Goal: Task Accomplishment & Management: Use online tool/utility

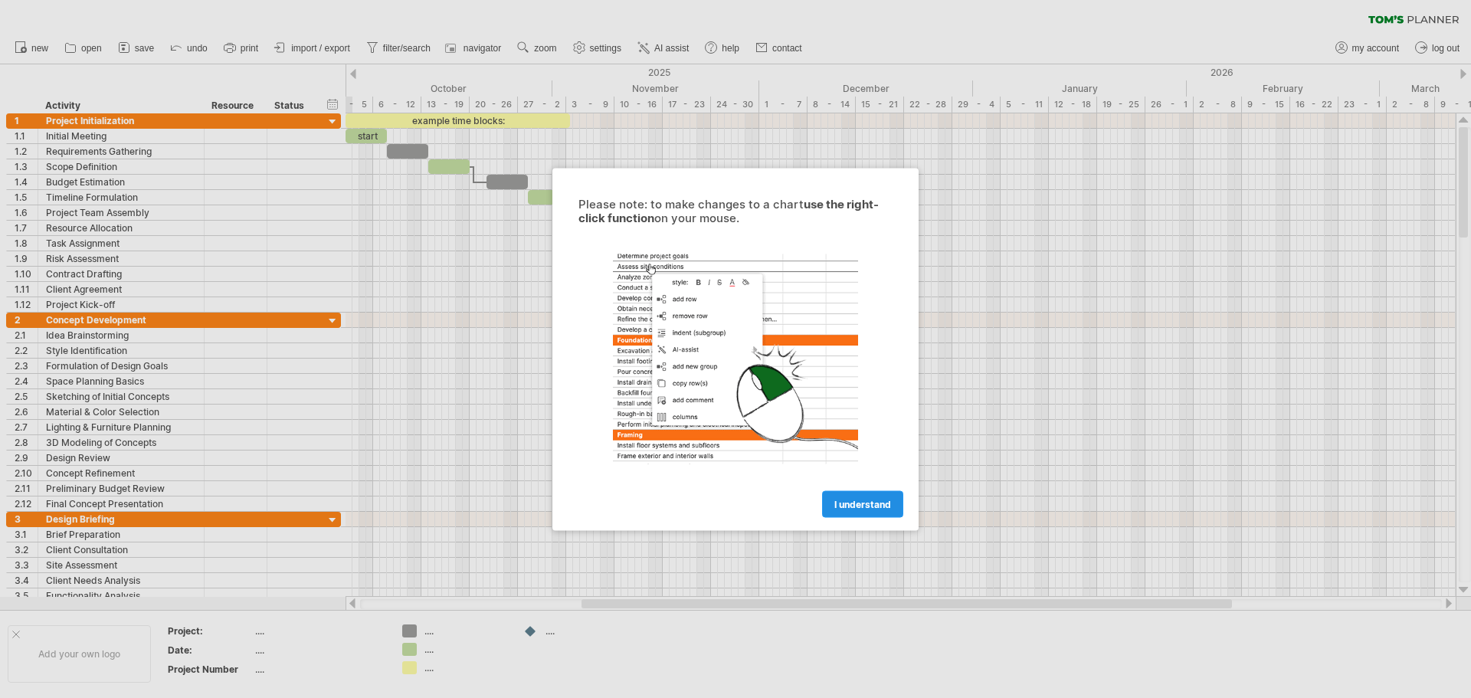
click at [869, 507] on span "I understand" at bounding box center [862, 503] width 57 height 11
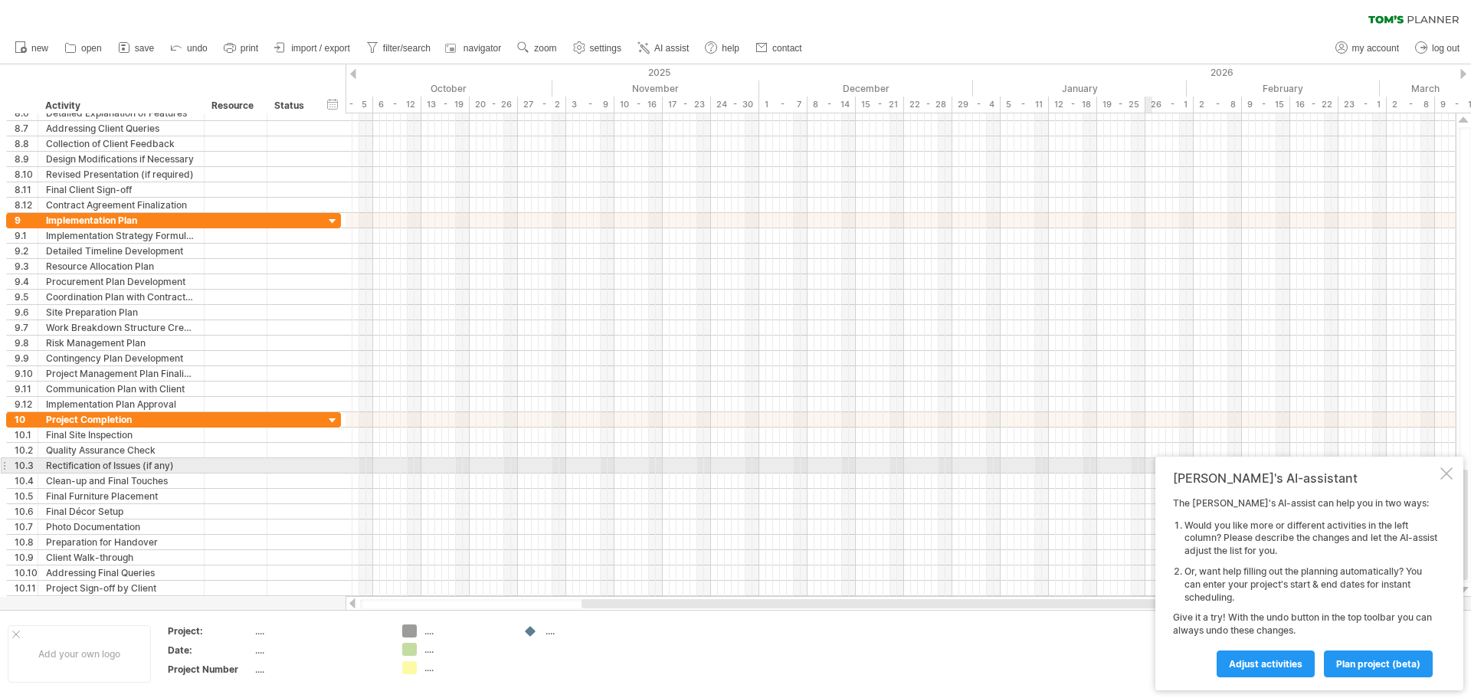
click at [1447, 470] on div at bounding box center [1447, 473] width 12 height 12
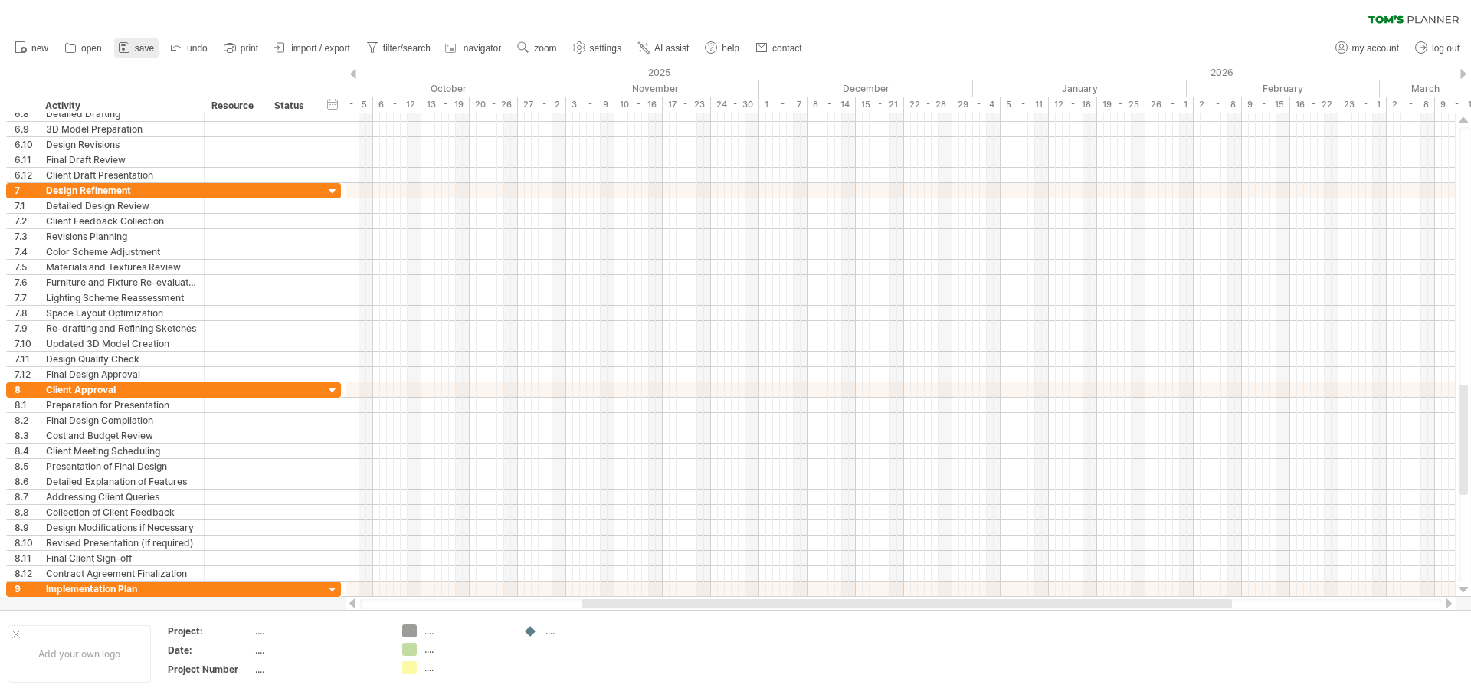
click at [136, 51] on span "save" at bounding box center [144, 48] width 19 height 11
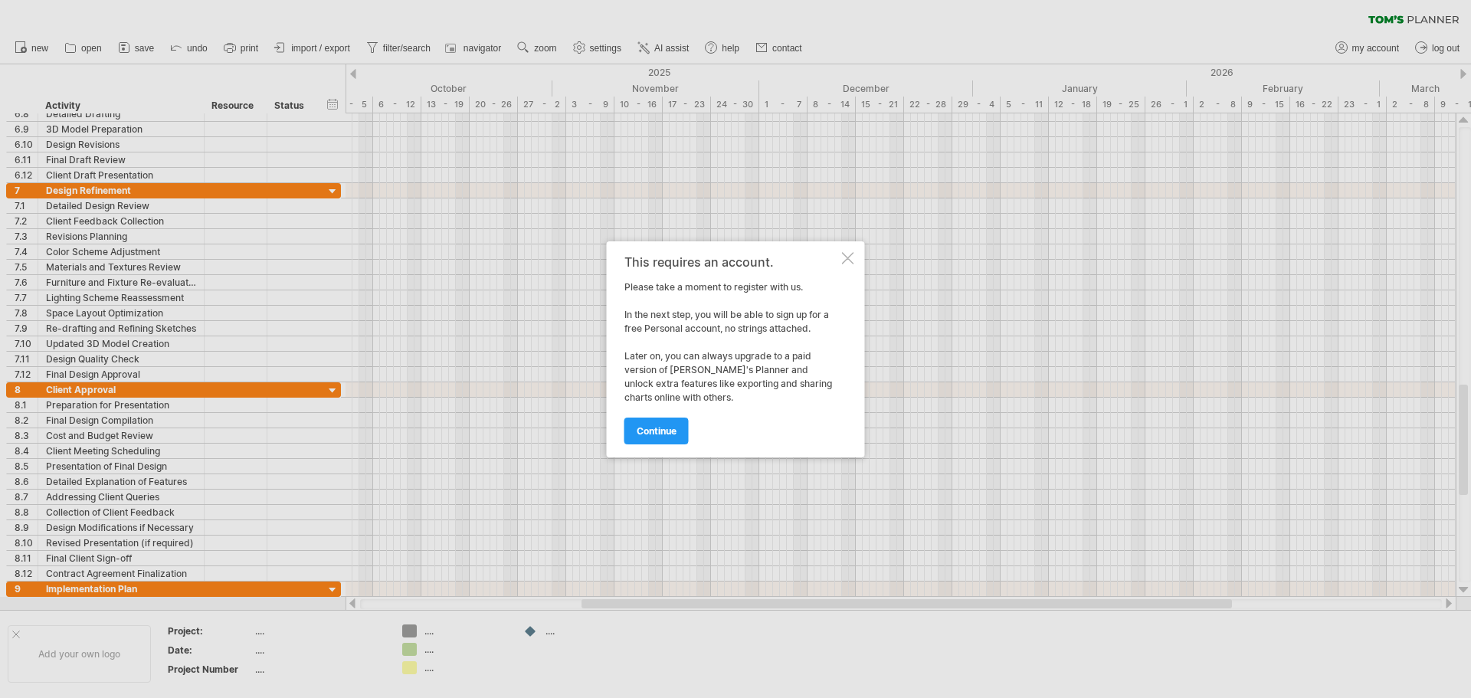
click at [859, 258] on div "This requires an account. Please take a moment to register with us. In the next…" at bounding box center [736, 349] width 258 height 216
click at [646, 434] on span "continue" at bounding box center [657, 430] width 40 height 11
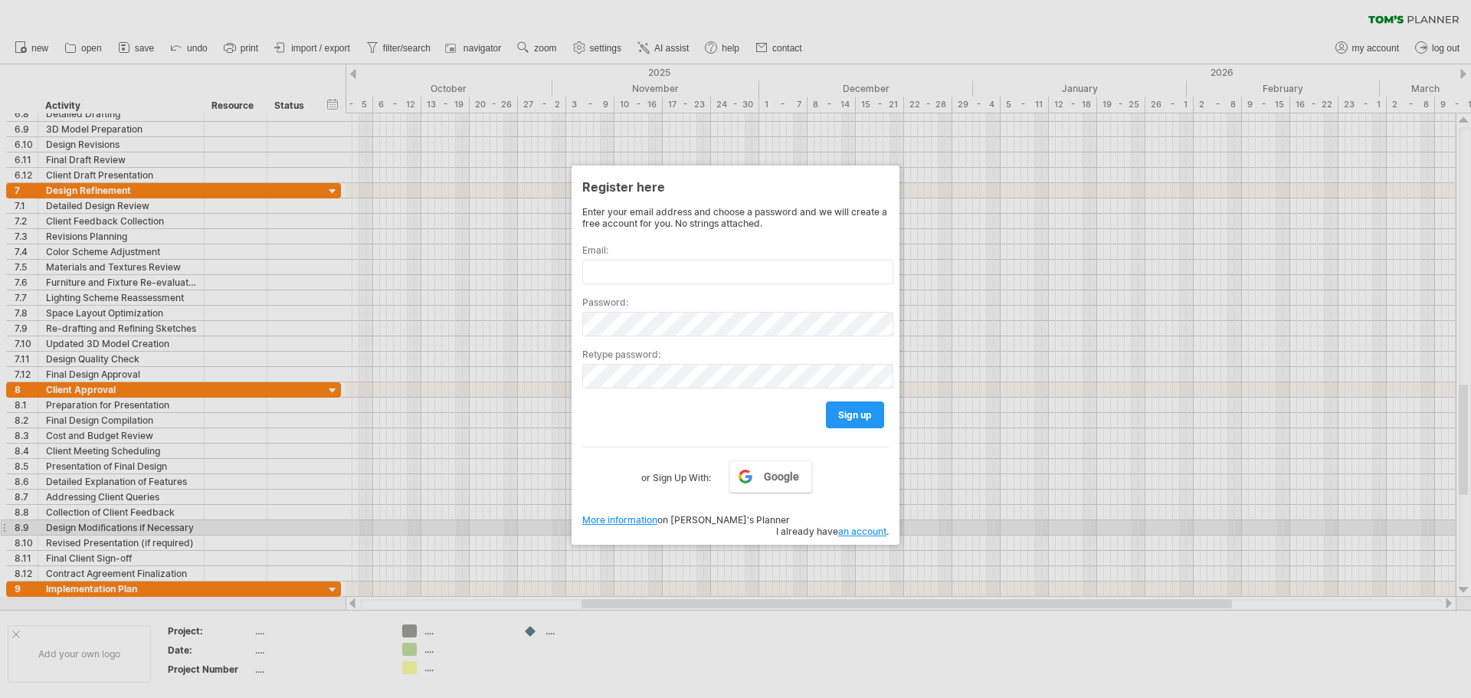
click at [601, 535] on div at bounding box center [735, 349] width 1471 height 698
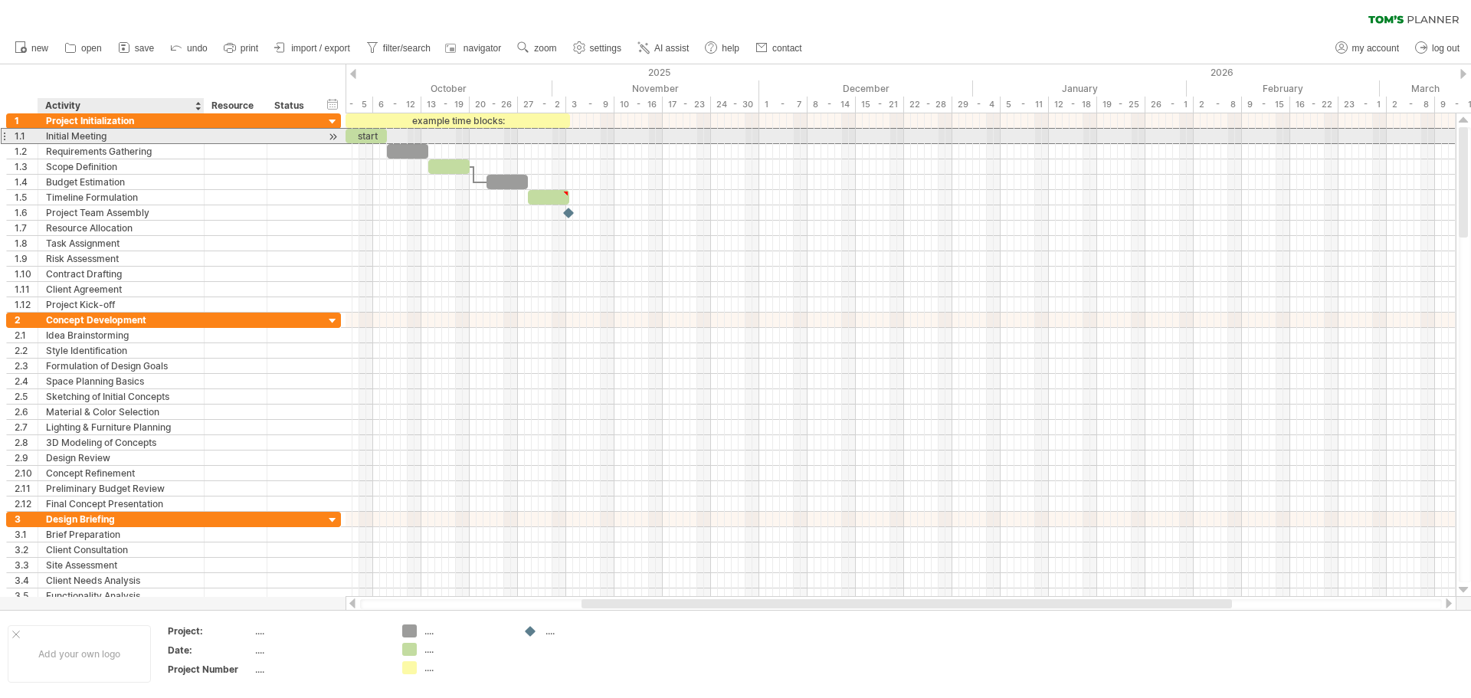
click at [61, 137] on div "Initial Meeting" at bounding box center [121, 136] width 150 height 15
click at [251, 136] on div at bounding box center [235, 136] width 47 height 15
click at [330, 137] on div at bounding box center [333, 137] width 15 height 16
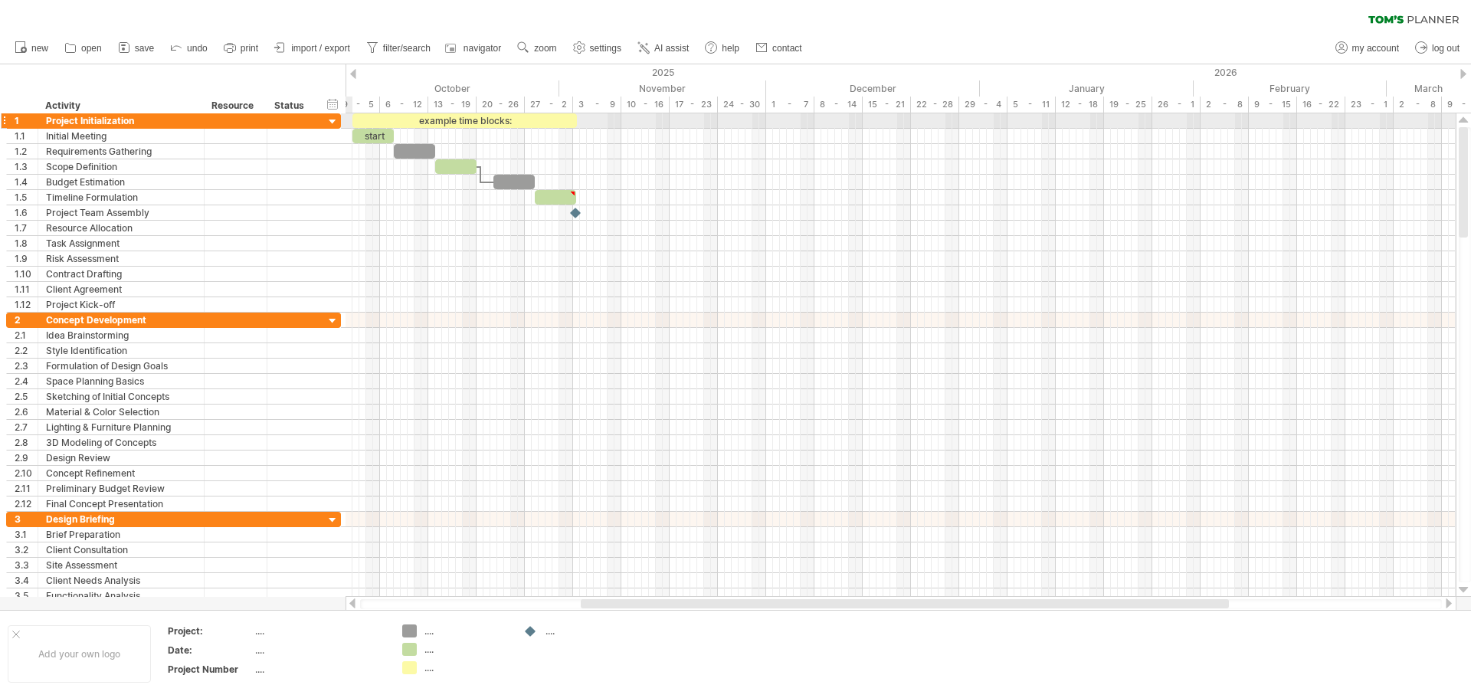
click at [330, 120] on div at bounding box center [333, 122] width 15 height 15
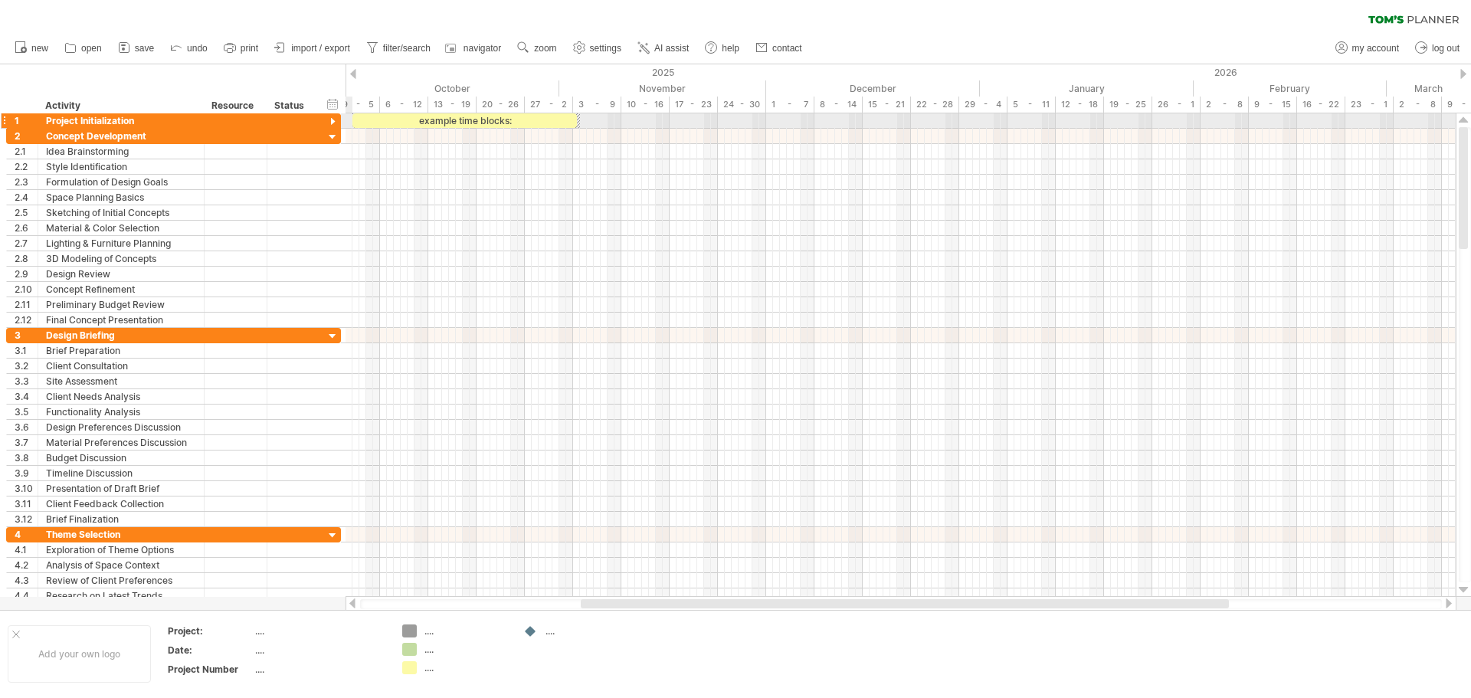
click at [331, 122] on div at bounding box center [333, 122] width 15 height 15
